Goal: Transaction & Acquisition: Purchase product/service

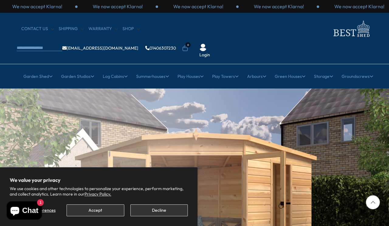
click at [77, 130] on link "Plastic Sheds" at bounding box center [73, 135] width 26 height 11
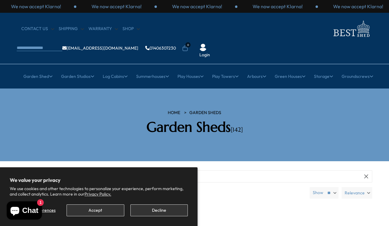
click at [80, 119] on link "Wooden Sheds" at bounding box center [73, 124] width 30 height 11
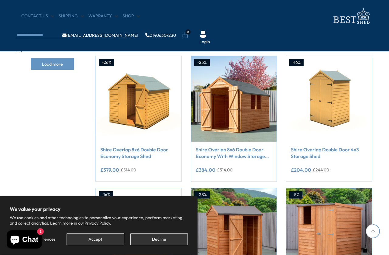
scroll to position [365, 0]
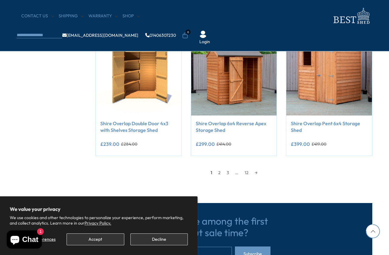
click at [220, 172] on link "2" at bounding box center [219, 172] width 9 height 9
